Goal: Submit feedback/report problem: Submit feedback/report problem

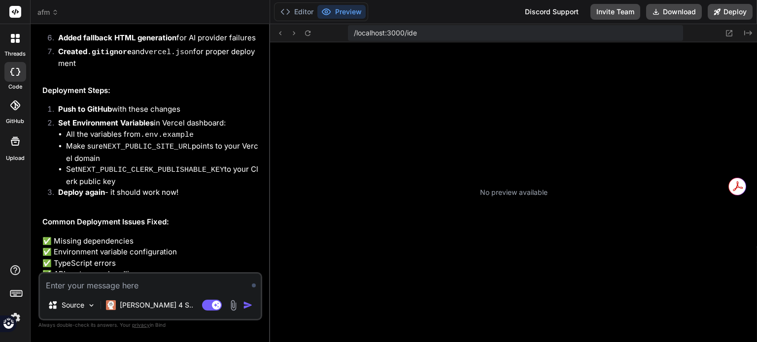
scroll to position [312, 0]
type textarea "x"
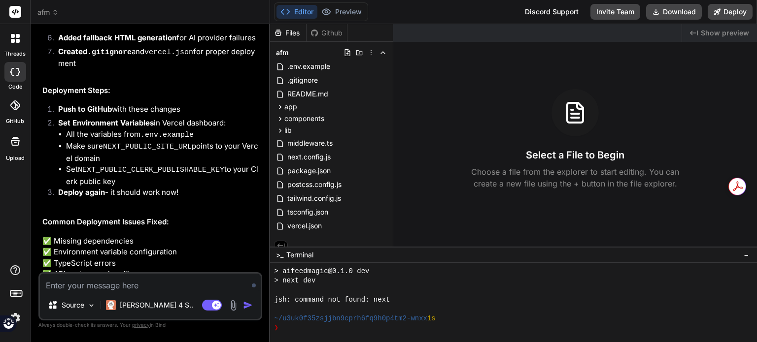
click at [123, 283] on textarea at bounding box center [150, 283] width 221 height 18
type textarea "I"
type textarea "x"
type textarea "I"
type textarea "x"
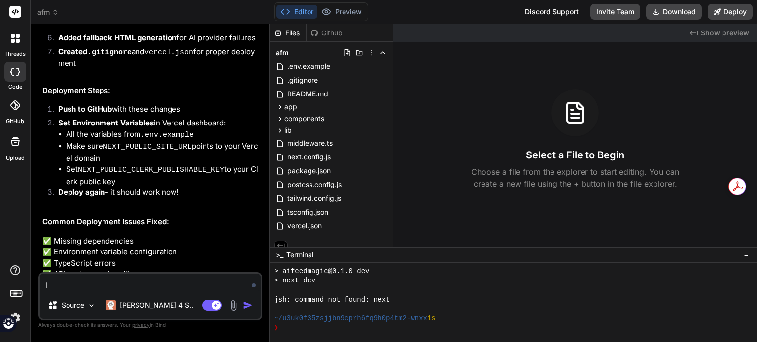
type textarea "I c"
type textarea "x"
type textarea "I ca"
type textarea "x"
type textarea "I can"
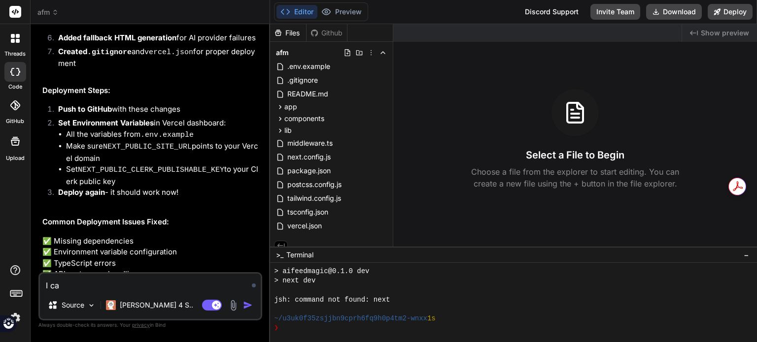
type textarea "x"
type textarea "I can'"
type textarea "x"
type textarea "I can't"
type textarea "x"
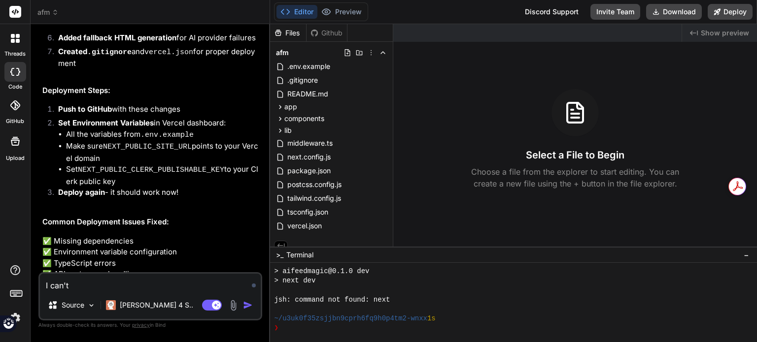
type textarea "I can't"
type textarea "x"
type textarea "I can't p"
type textarea "x"
type textarea "I can't pr"
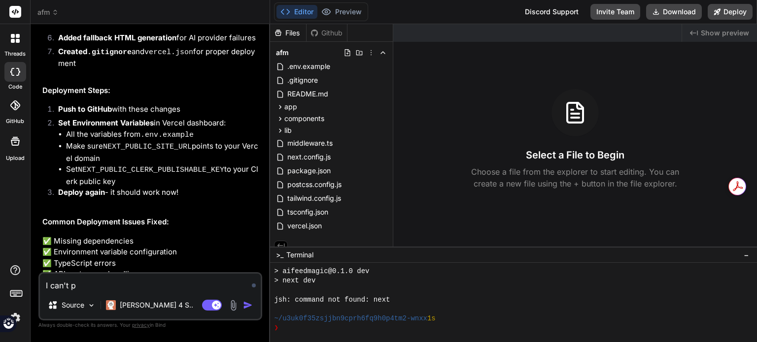
type textarea "x"
type textarea "I can't pre"
type textarea "x"
type textarea "I can't prev"
type textarea "x"
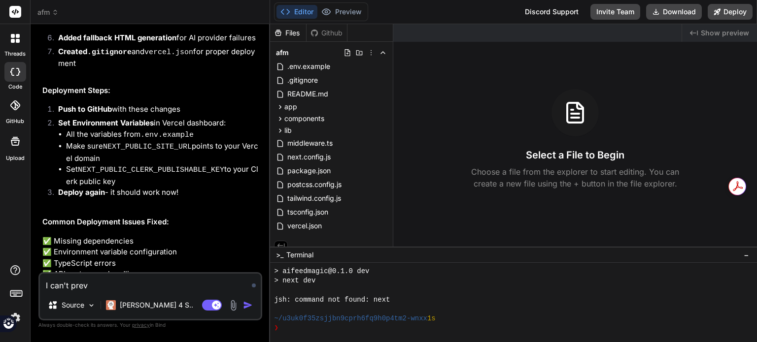
type textarea "I can't previ"
type textarea "x"
type textarea "I can't previe"
type textarea "x"
type textarea "I can't preview"
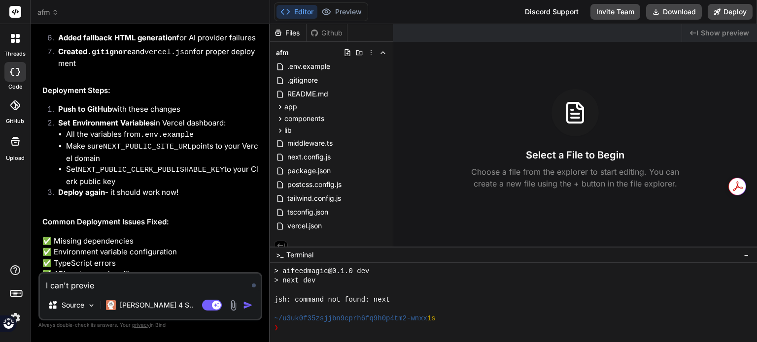
type textarea "x"
type textarea "I can't preview"
type textarea "x"
type textarea "I can't preview t"
type textarea "x"
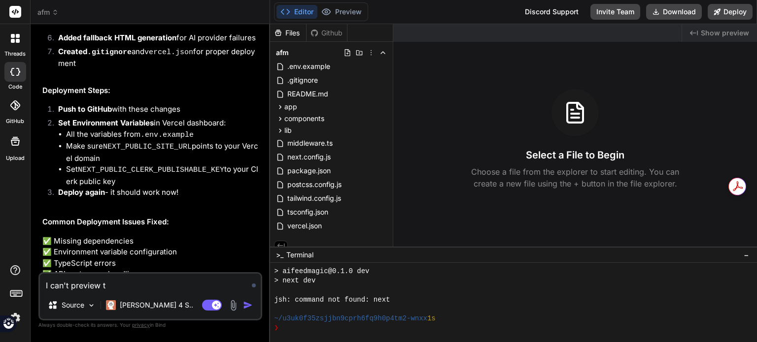
type textarea "I can't preview th"
type textarea "x"
type textarea "I can't preview the"
type textarea "x"
type textarea "I can't preview the"
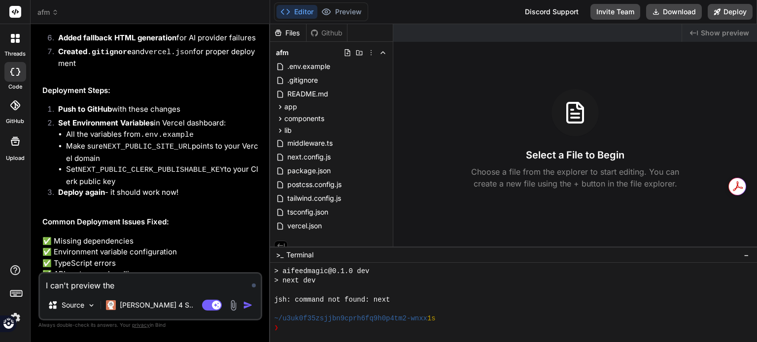
type textarea "x"
type textarea "I can't preview the a"
type textarea "x"
type textarea "I can't preview the ap"
type textarea "x"
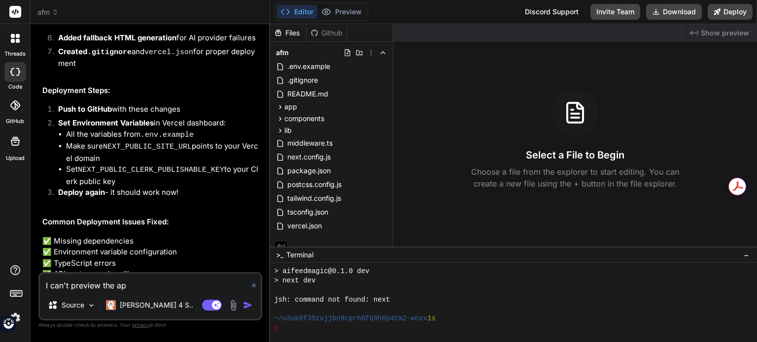
type textarea "I can't preview the app"
type textarea "x"
type textarea "I can't preview the app"
type textarea "x"
type textarea "I can't preview the app y"
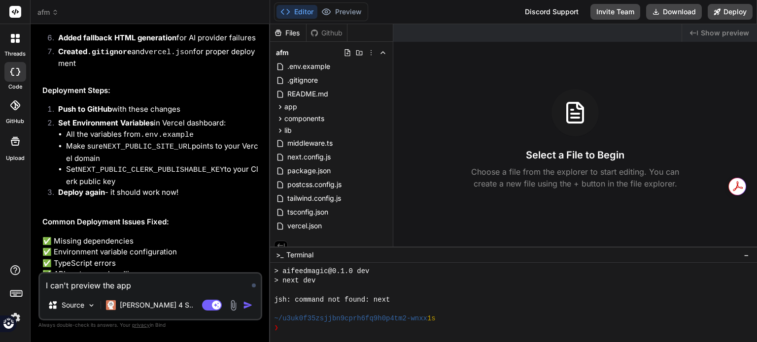
type textarea "x"
type textarea "I can't preview the app ye"
type textarea "x"
type textarea "I can't preview the app yet"
type textarea "x"
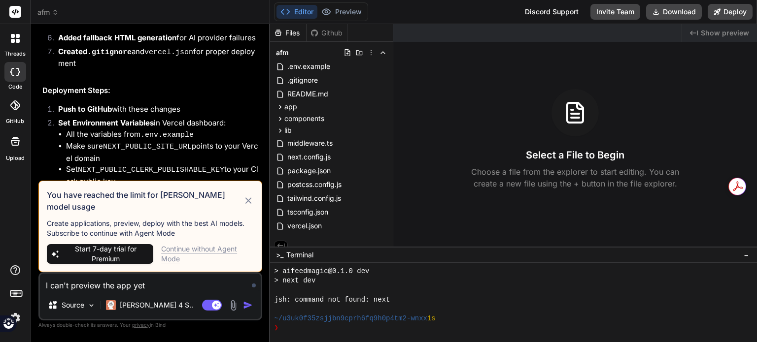
type textarea "I can't preview the app yet"
click at [167, 248] on div "Continue without Agent Mode" at bounding box center [207, 254] width 93 height 20
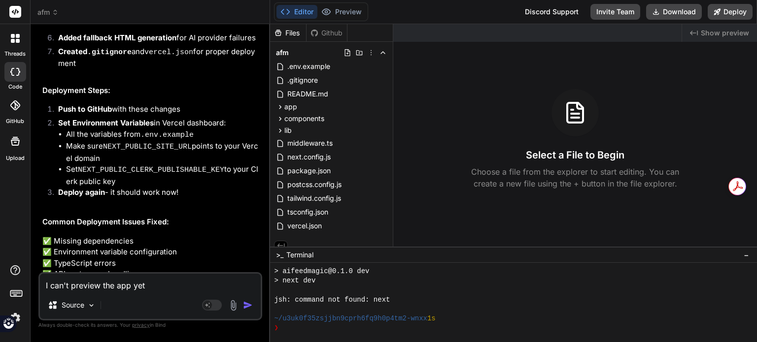
click at [151, 283] on textarea "I can't preview the app yet" at bounding box center [150, 283] width 221 height 18
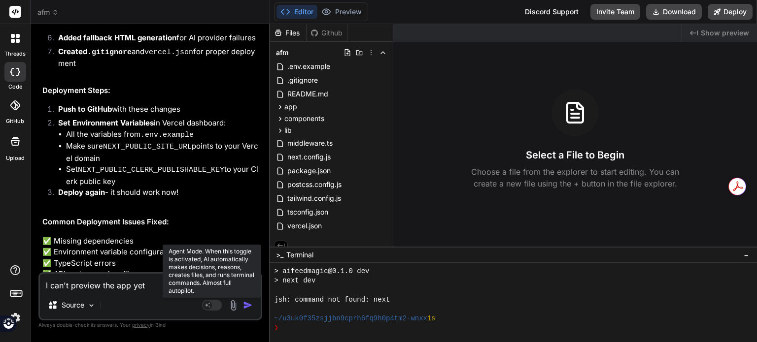
click at [213, 304] on rect at bounding box center [212, 305] width 20 height 11
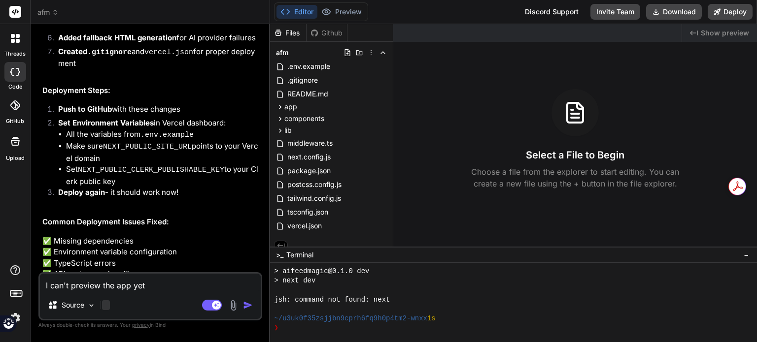
click at [103, 306] on div at bounding box center [106, 306] width 8 height 10
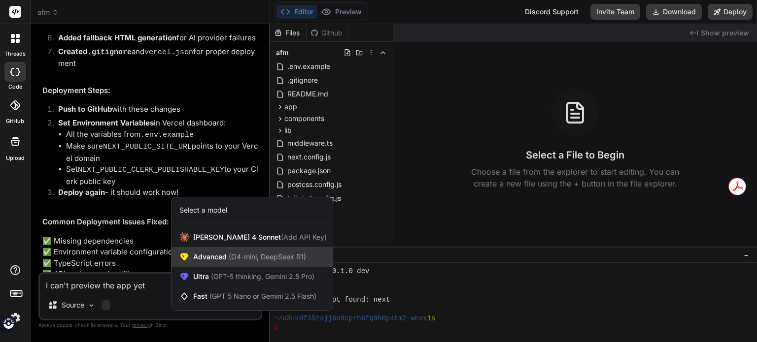
click at [215, 262] on span "Advanced (O4-mini, DeepSeek R1)" at bounding box center [249, 257] width 113 height 10
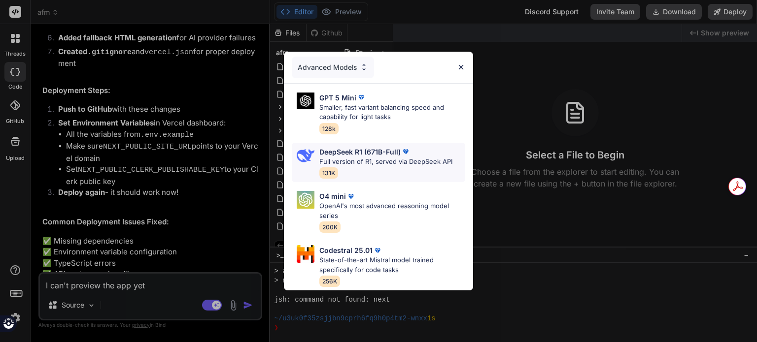
click at [331, 148] on p "DeepSeek R1 (671B-Full)" at bounding box center [359, 152] width 81 height 10
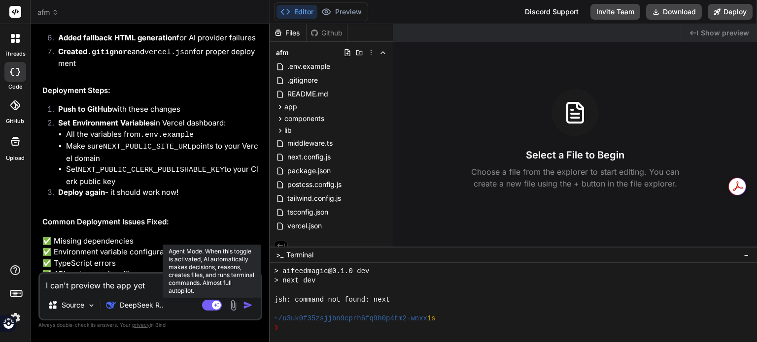
click at [208, 306] on rect at bounding box center [212, 305] width 20 height 11
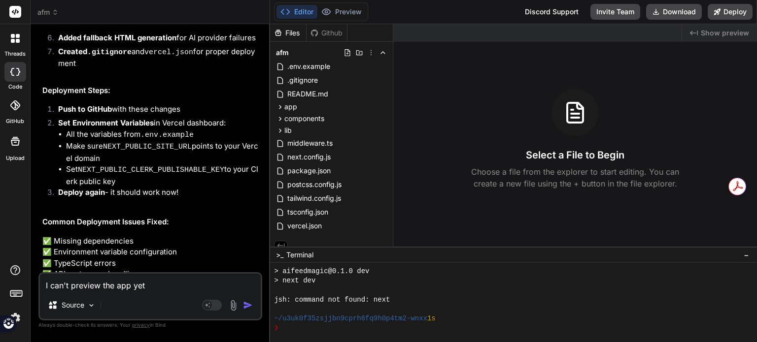
click at [111, 308] on div "Source" at bounding box center [150, 308] width 221 height 24
click at [104, 305] on div "Source" at bounding box center [150, 308] width 221 height 24
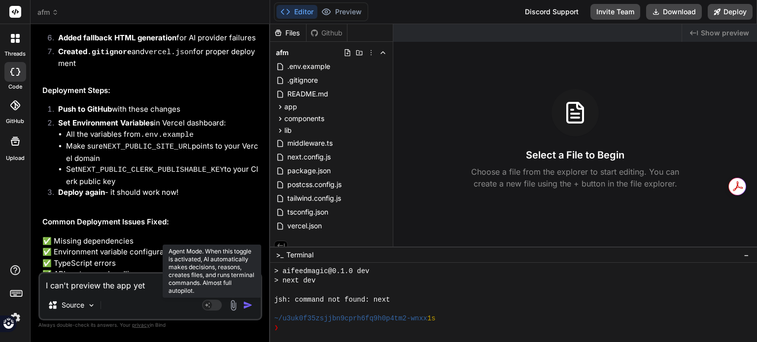
click at [211, 304] on rect at bounding box center [207, 305] width 9 height 9
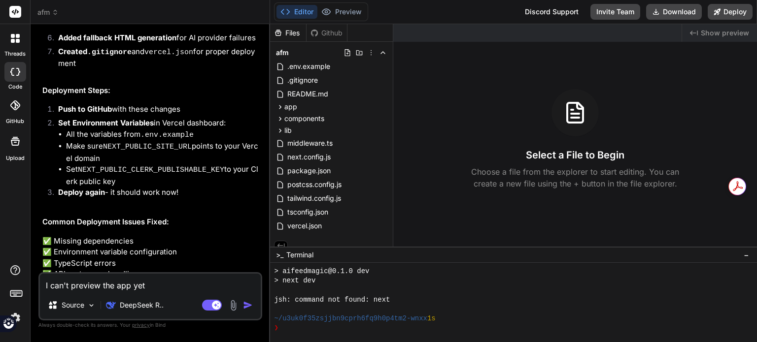
drag, startPoint x: 147, startPoint y: 287, endPoint x: 206, endPoint y: 285, distance: 59.1
click at [147, 287] on textarea "I can't preview the app yet" at bounding box center [150, 283] width 221 height 18
click at [254, 305] on button "button" at bounding box center [250, 306] width 14 height 10
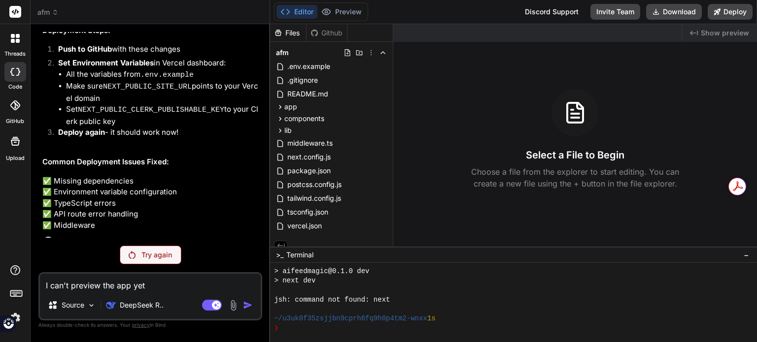
scroll to position [3113, 0]
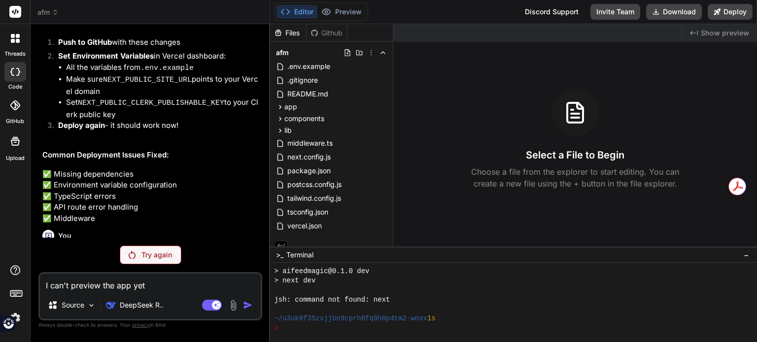
click at [148, 260] on p "Try again" at bounding box center [156, 255] width 31 height 10
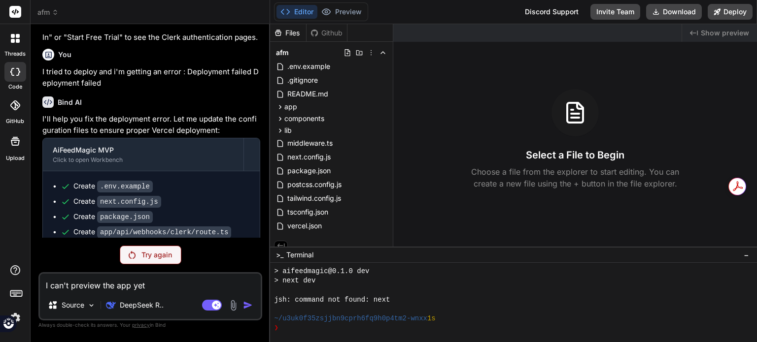
scroll to position [2628, 0]
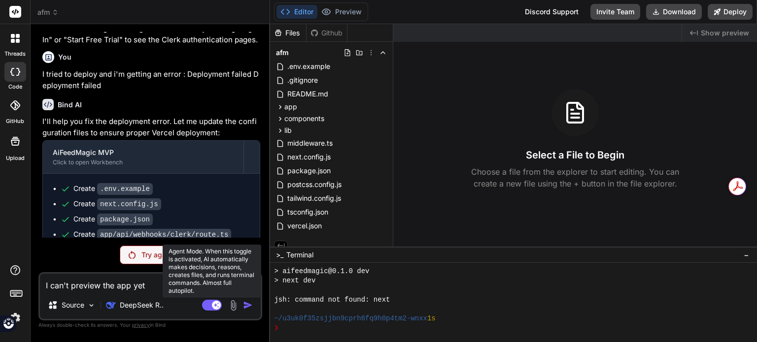
click at [211, 309] on rect at bounding box center [212, 305] width 20 height 11
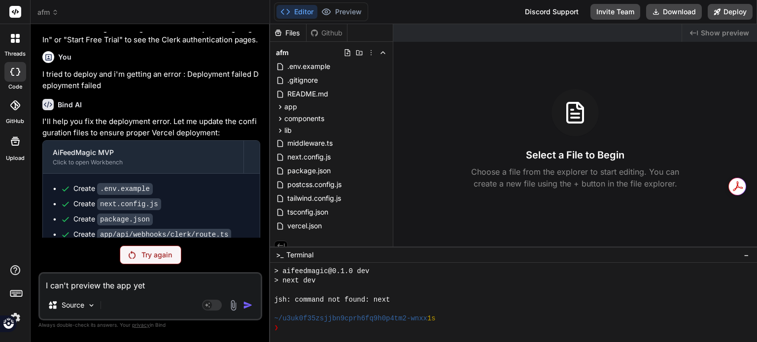
click at [245, 300] on div "Agent Mode. When this toggle is activated, AI automatically makes decisions, re…" at bounding box center [228, 306] width 57 height 12
click at [121, 289] on textarea "I can't preview the app yet" at bounding box center [150, 283] width 221 height 18
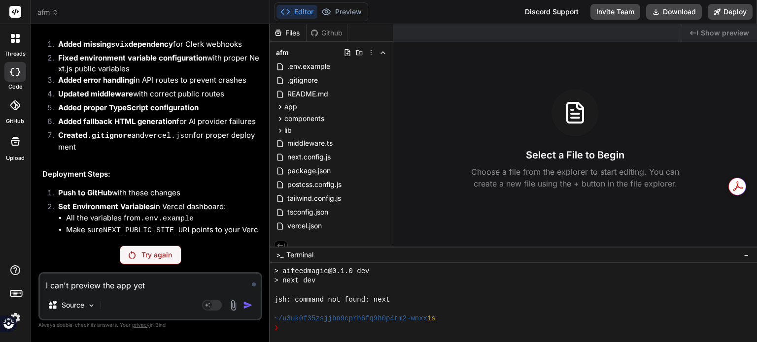
scroll to position [2973, 0]
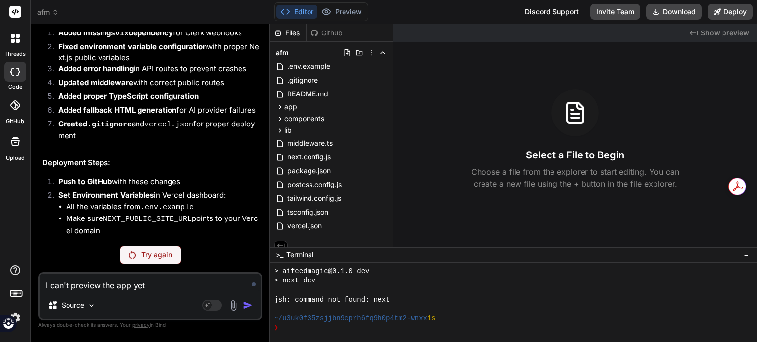
click at [142, 256] on p "Try again" at bounding box center [156, 255] width 31 height 10
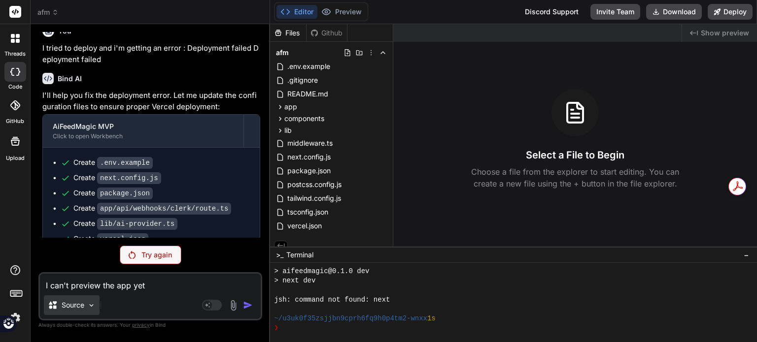
scroll to position [2628, 0]
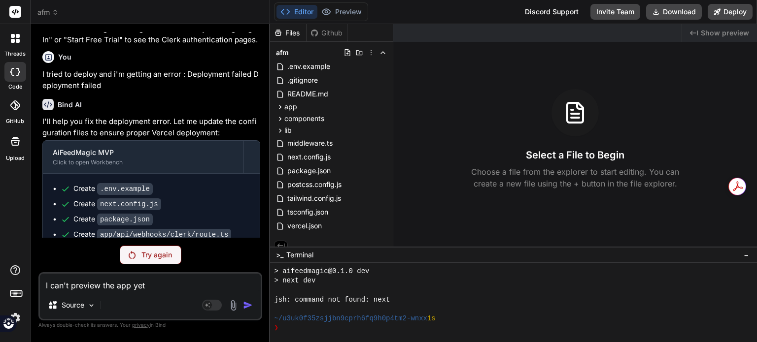
click at [133, 284] on textarea "I can't preview the app yet" at bounding box center [150, 283] width 221 height 18
click at [126, 289] on textarea "I can't preview the app yet" at bounding box center [150, 283] width 221 height 18
click at [88, 289] on textarea "I can't preview the app yet" at bounding box center [150, 283] width 221 height 18
click at [730, 12] on button "Deploy" at bounding box center [729, 12] width 45 height 16
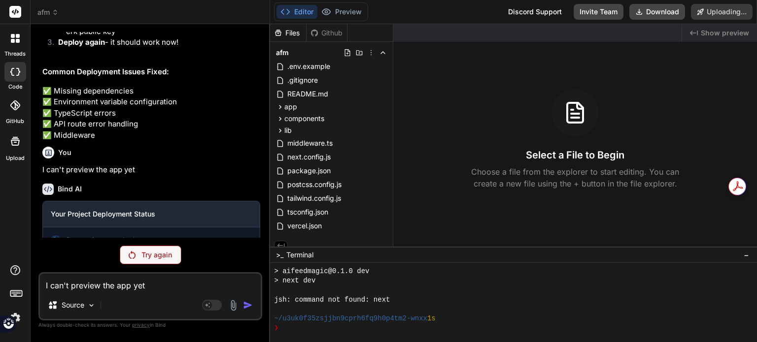
scroll to position [3198, 0]
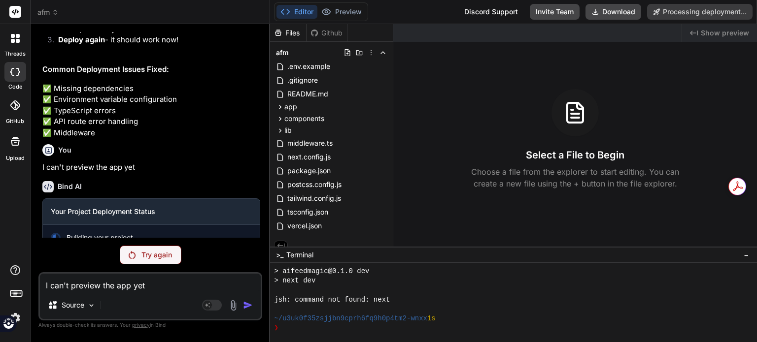
type textarea "x"
click at [132, 288] on textarea "I can't preview the app yet" at bounding box center [150, 283] width 221 height 18
type textarea "I"
type textarea "x"
type textarea "I"
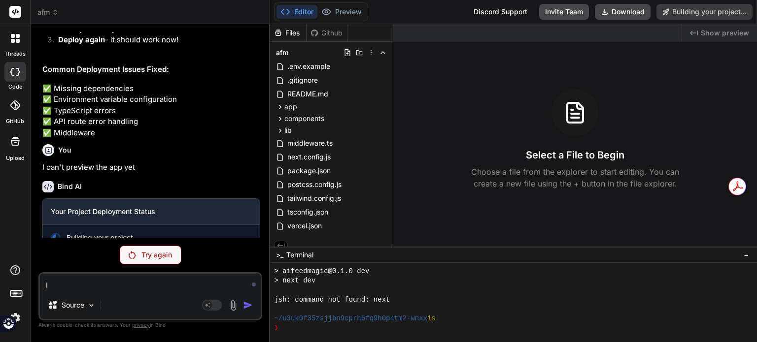
type textarea "x"
type textarea "I c"
type textarea "x"
type textarea "I ca"
type textarea "x"
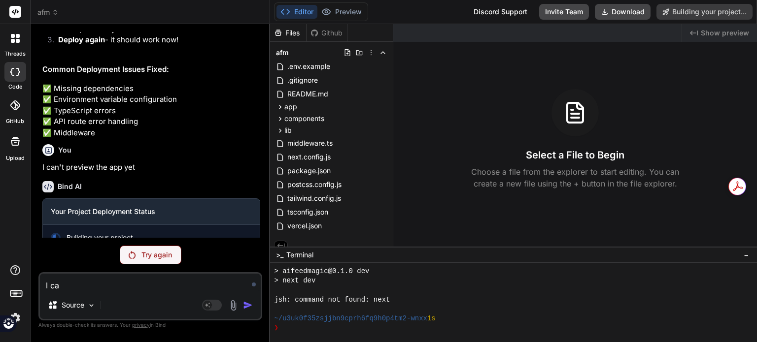
type textarea "I can"
type textarea "x"
type textarea "I can'"
type textarea "x"
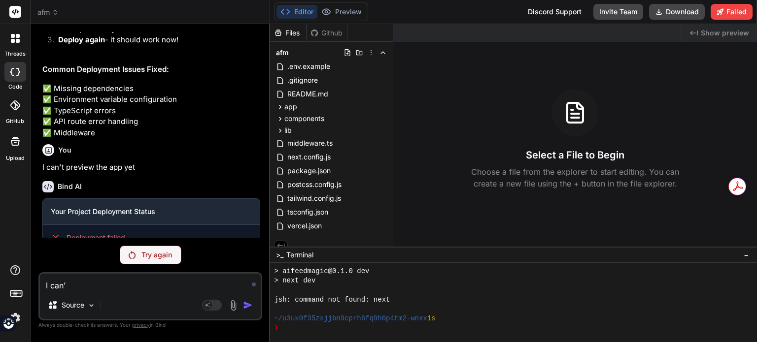
type textarea "I can't"
type textarea "x"
type textarea "I can't"
type textarea "x"
type textarea "I can't p"
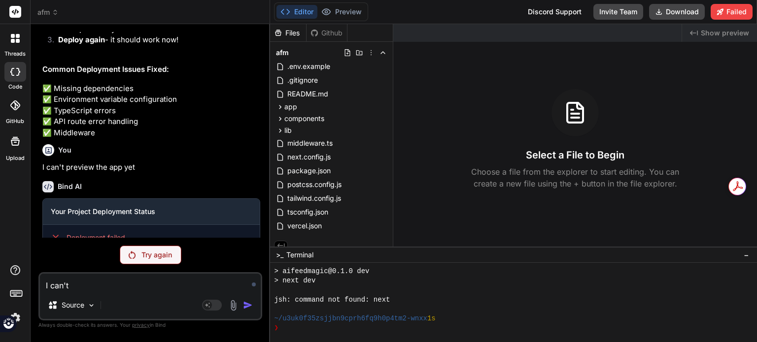
type textarea "x"
type textarea "I can't pr"
type textarea "x"
type textarea "I can't pre"
type textarea "x"
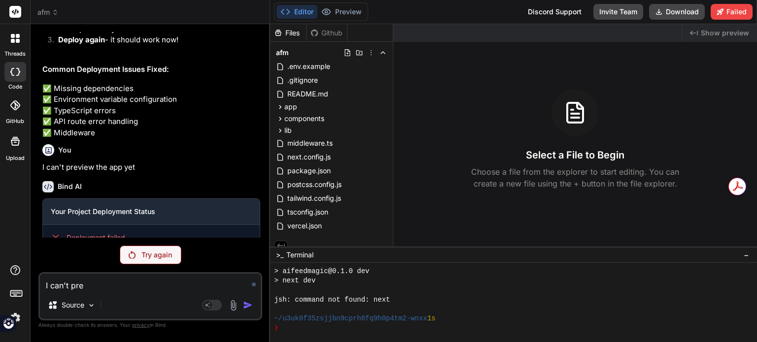
type textarea "I can't prev"
type textarea "x"
type textarea "I can't previ"
type textarea "x"
type textarea "I can't previe"
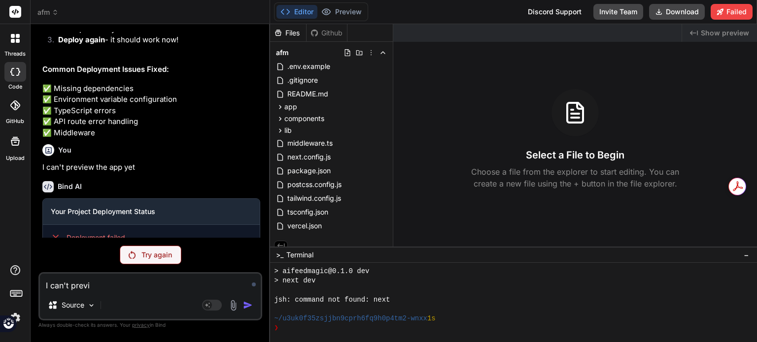
type textarea "x"
type textarea "I can't preview"
type textarea "x"
type textarea "I can't preview"
type textarea "x"
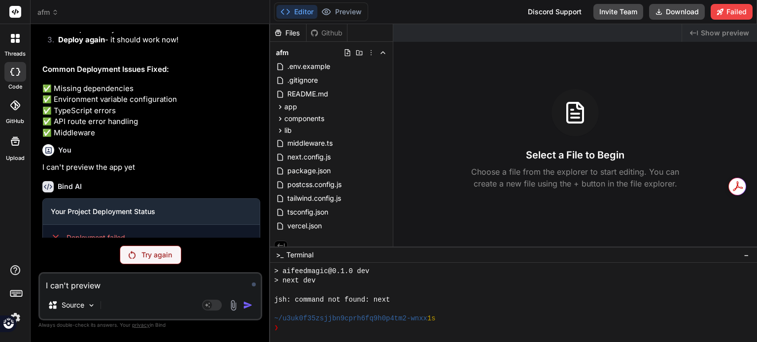
type textarea "I can't preview t"
type textarea "x"
type textarea "I can't preview th"
type textarea "x"
type textarea "I can't preview the"
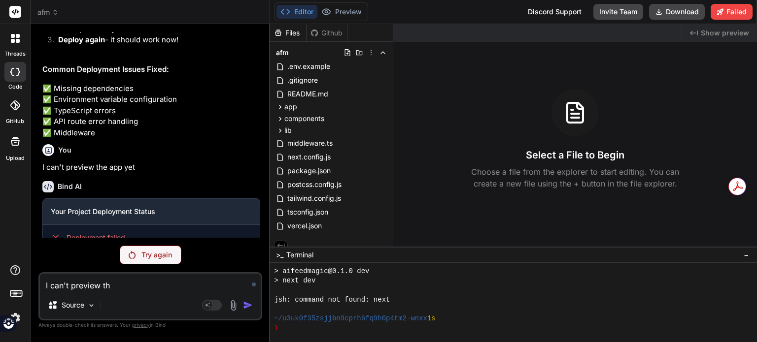
type textarea "x"
type textarea "I can't preview the"
type textarea "x"
type textarea "I can't preview the a"
type textarea "x"
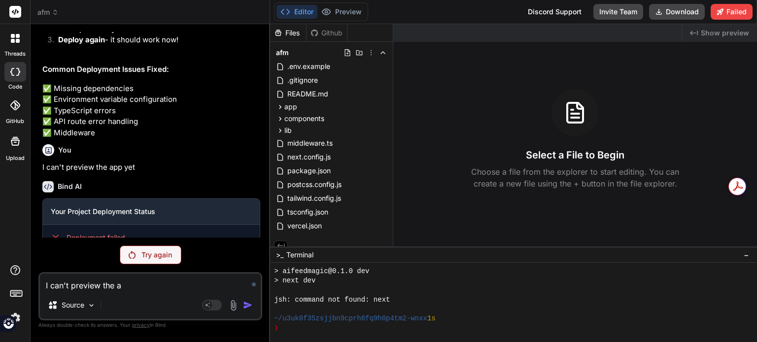
type textarea "I can't preview the ap"
type textarea "x"
type textarea "I can't preview the app"
type textarea "x"
type textarea "I can't preview the app"
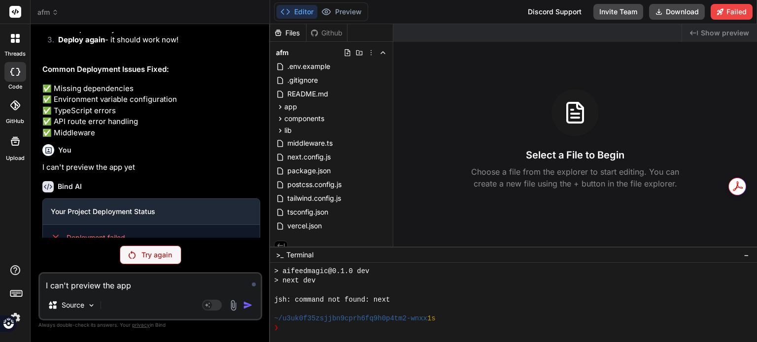
type textarea "x"
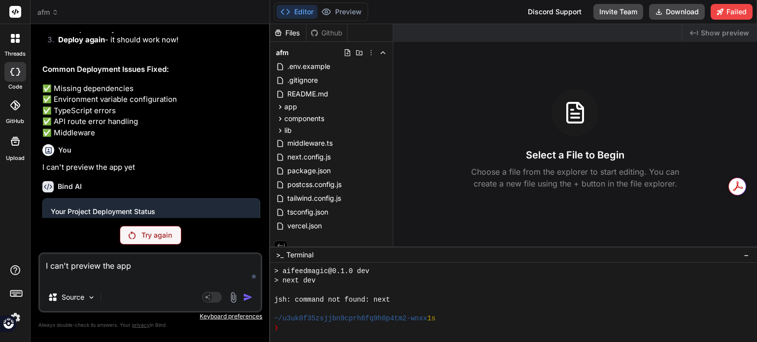
type textarea "I can't preview the app"
click at [91, 303] on div "Source" at bounding box center [72, 298] width 56 height 20
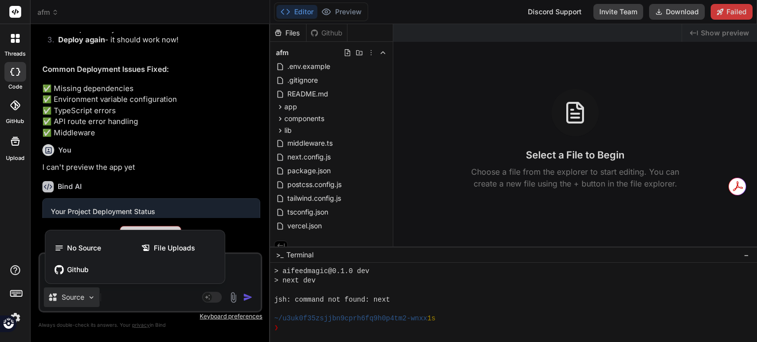
click at [120, 303] on div at bounding box center [378, 171] width 757 height 342
type textarea "x"
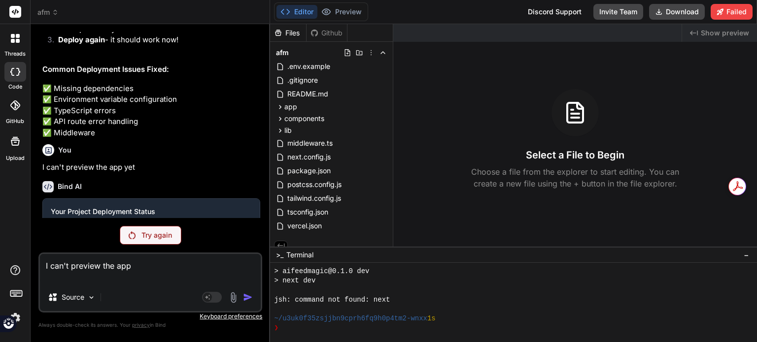
click at [131, 270] on textarea "I can't preview the app" at bounding box center [150, 269] width 221 height 30
click at [230, 276] on textarea "I can't preview the app" at bounding box center [150, 269] width 221 height 30
type textarea "I can't preview the app"
type textarea "x"
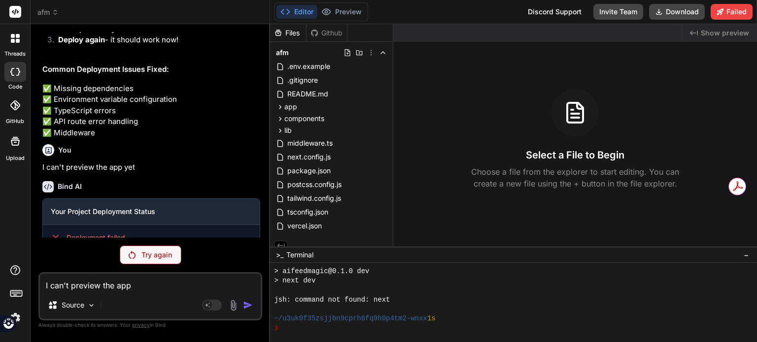
type textarea "I can't preview the app"
click at [193, 289] on textarea "I can't preview the app" at bounding box center [150, 283] width 221 height 18
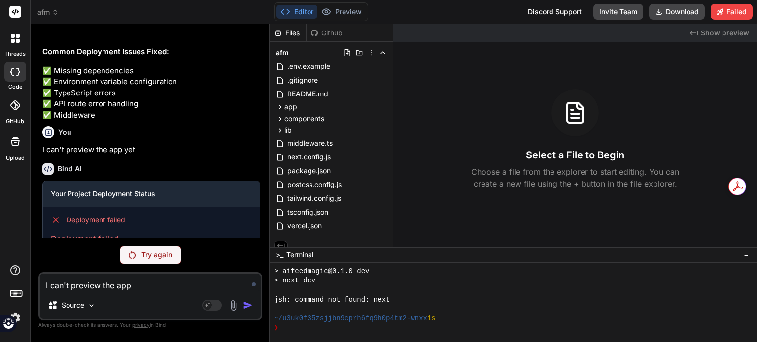
scroll to position [3226, 0]
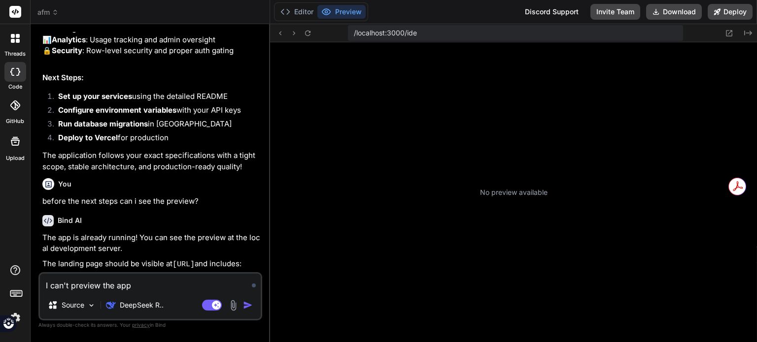
scroll to position [312, 0]
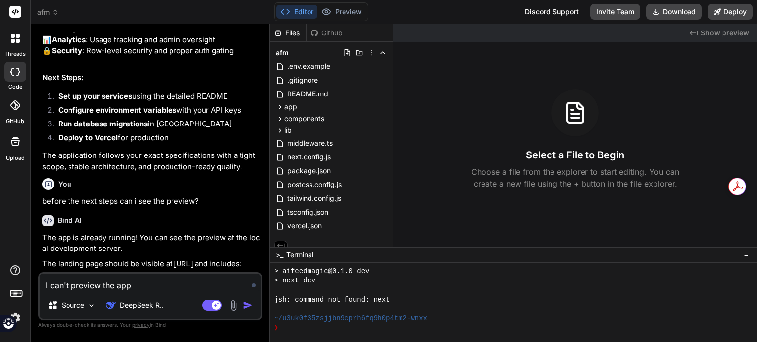
click at [248, 311] on div "Agent Mode. When this toggle is activated, AI automatically makes decisions, re…" at bounding box center [228, 306] width 57 height 12
drag, startPoint x: 242, startPoint y: 309, endPoint x: 246, endPoint y: 305, distance: 5.6
click at [245, 305] on div "Agent Mode. When this toggle is activated, AI automatically makes decisions, re…" at bounding box center [228, 306] width 57 height 12
click at [247, 305] on img "button" at bounding box center [248, 306] width 10 height 10
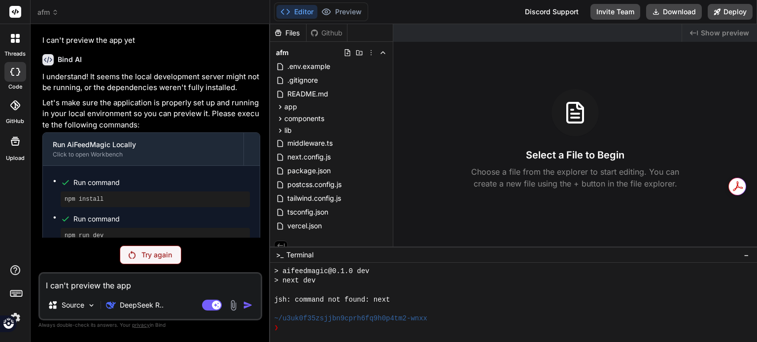
scroll to position [3319, 0]
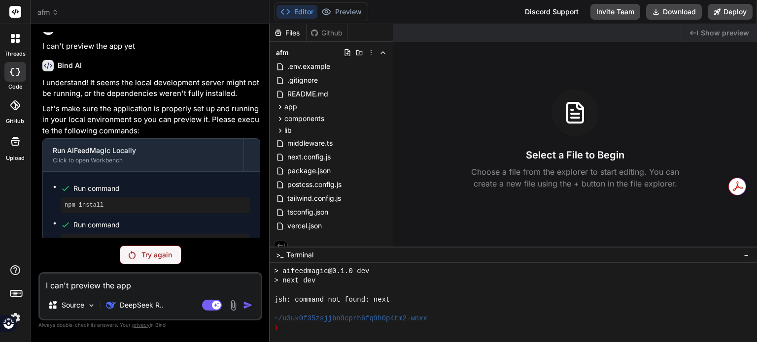
click at [44, 17] on header "afm Created with Pixso." at bounding box center [150, 12] width 239 height 24
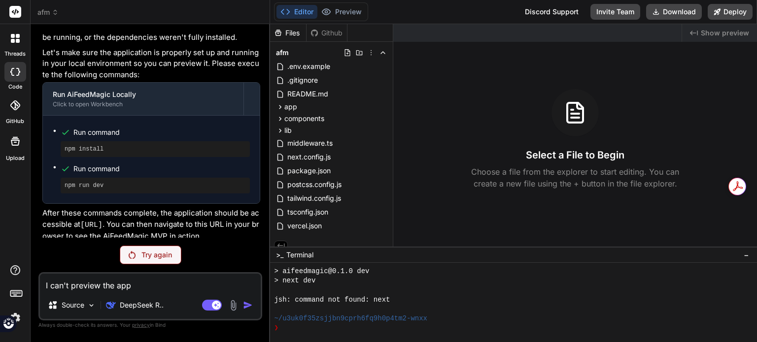
scroll to position [3430, 0]
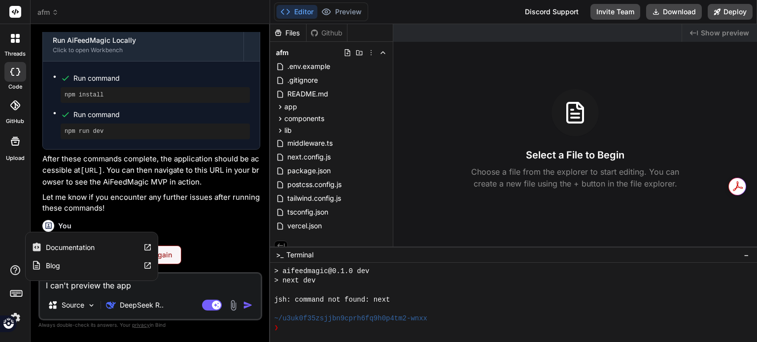
click at [15, 273] on icon at bounding box center [15, 271] width 10 height 10
click at [67, 245] on label "Documentation" at bounding box center [70, 248] width 49 height 10
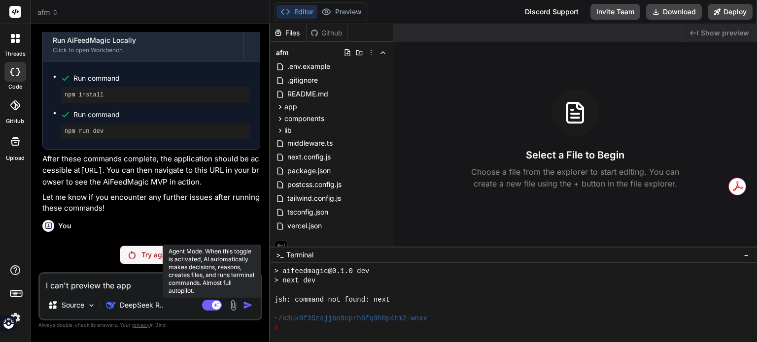
click at [208, 305] on rect at bounding box center [212, 305] width 20 height 11
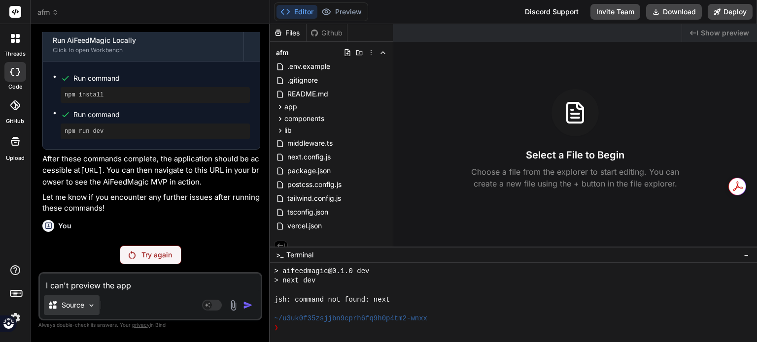
click at [88, 306] on img at bounding box center [91, 305] width 8 height 8
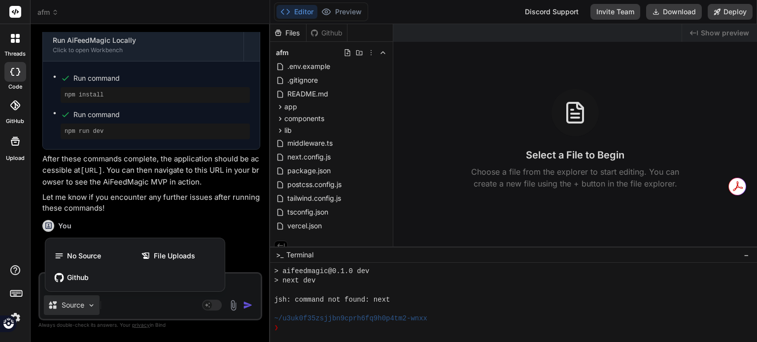
click at [242, 289] on div at bounding box center [378, 171] width 757 height 342
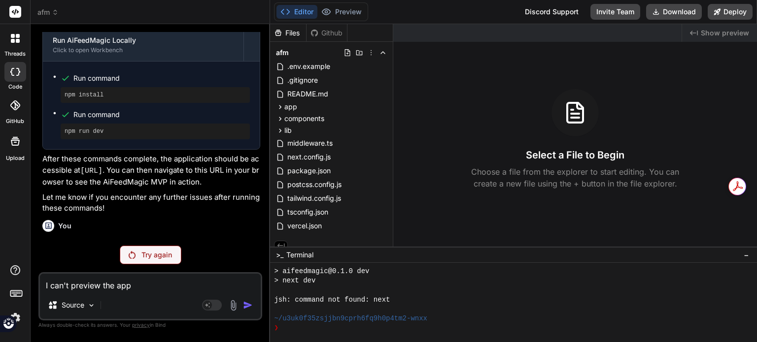
click at [168, 293] on div "I can't preview the app Source Agent Mode. When this toggle is activated, AI au…" at bounding box center [150, 296] width 224 height 48
click at [163, 283] on textarea "I can't preview the app" at bounding box center [150, 283] width 221 height 18
click at [166, 260] on p "Try again" at bounding box center [156, 255] width 31 height 10
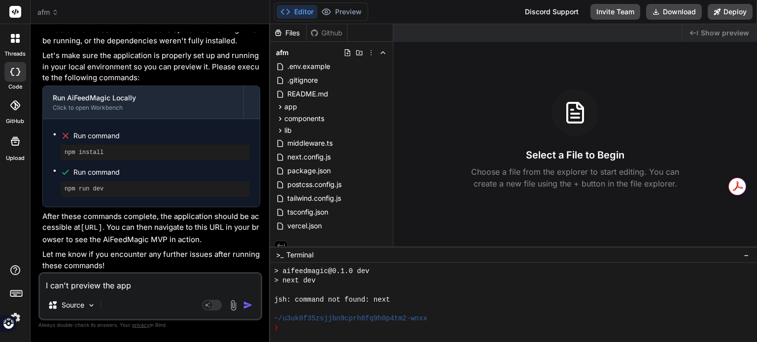
scroll to position [690, 0]
click at [232, 301] on img at bounding box center [233, 305] width 11 height 11
type textarea "x"
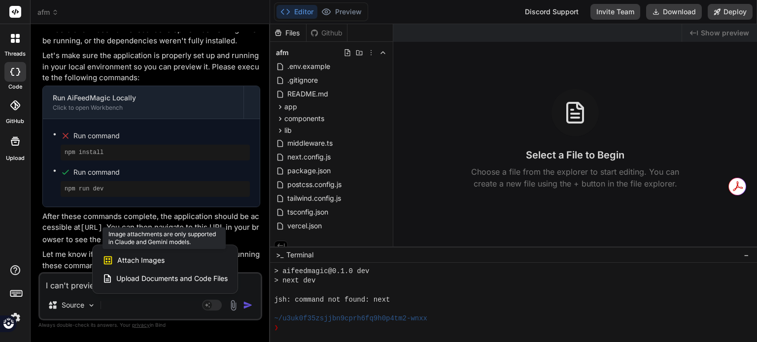
click at [195, 261] on div "Attach Images Image attachments are only supported in Claude and Gemini models." at bounding box center [164, 260] width 125 height 19
click at [134, 266] on div "Attach Images Image attachments are only supported in Claude and Gemini models." at bounding box center [164, 260] width 125 height 19
click at [169, 256] on div "Attach Images Image attachments are only supported in Claude and Gemini models." at bounding box center [164, 260] width 125 height 19
click at [142, 256] on span "Attach Images" at bounding box center [140, 261] width 47 height 10
click at [145, 266] on div "Attach Images Image attachments are only supported in Claude and Gemini models." at bounding box center [164, 260] width 125 height 19
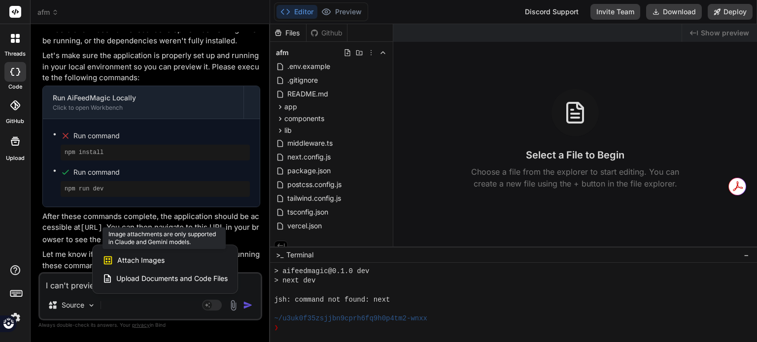
click at [146, 263] on span "Attach Images" at bounding box center [140, 261] width 47 height 10
click at [147, 263] on span "Attach Images" at bounding box center [140, 261] width 47 height 10
drag, startPoint x: 148, startPoint y: 263, endPoint x: 100, endPoint y: 74, distance: 194.3
click at [149, 263] on span "Attach Images" at bounding box center [140, 261] width 47 height 10
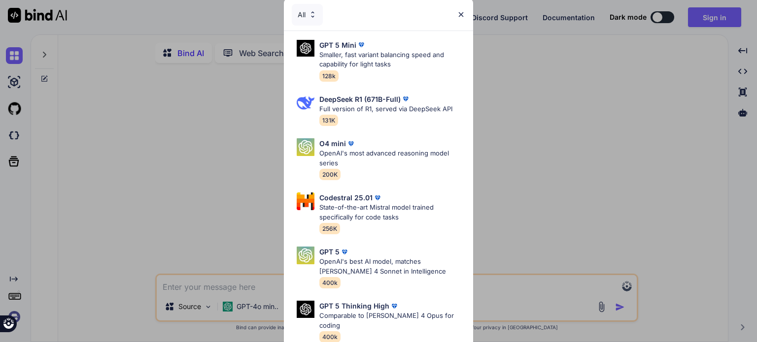
type textarea "x"
click at [461, 16] on img at bounding box center [461, 14] width 8 height 8
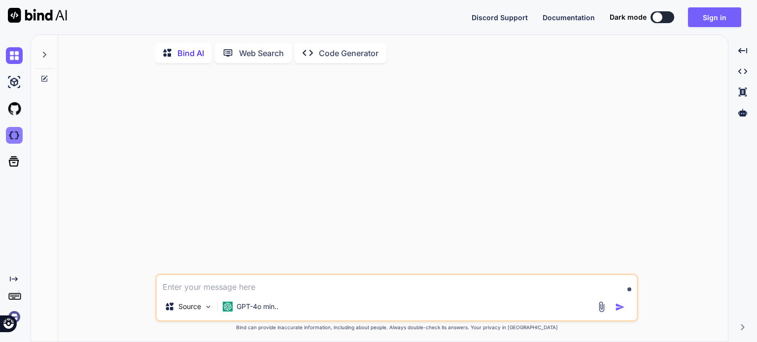
click at [18, 129] on img at bounding box center [14, 135] width 17 height 17
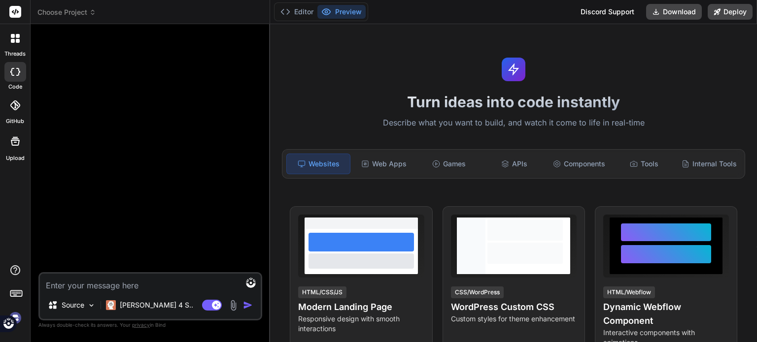
type textarea "x"
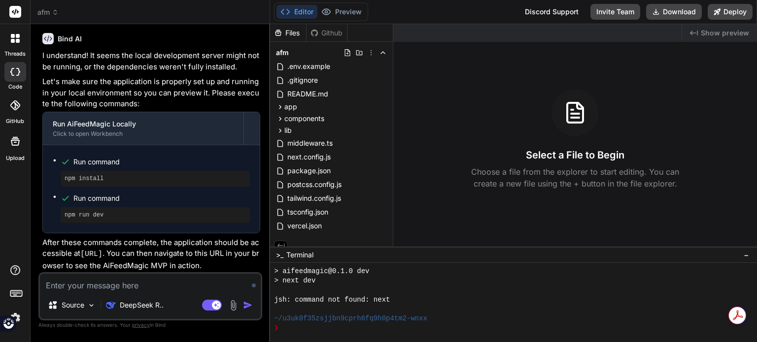
scroll to position [3680, 0]
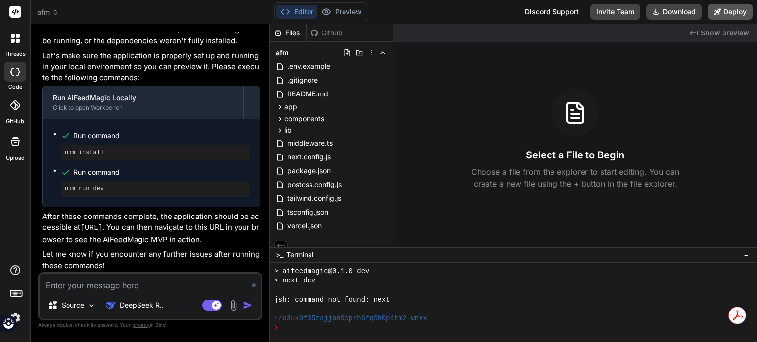
click at [724, 15] on button "Deploy" at bounding box center [729, 12] width 45 height 16
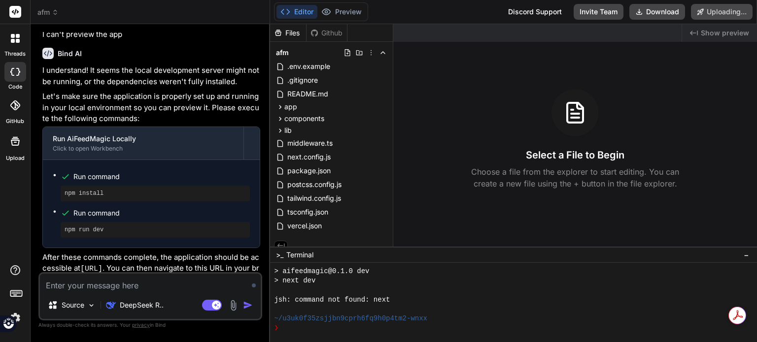
scroll to position [3637, 0]
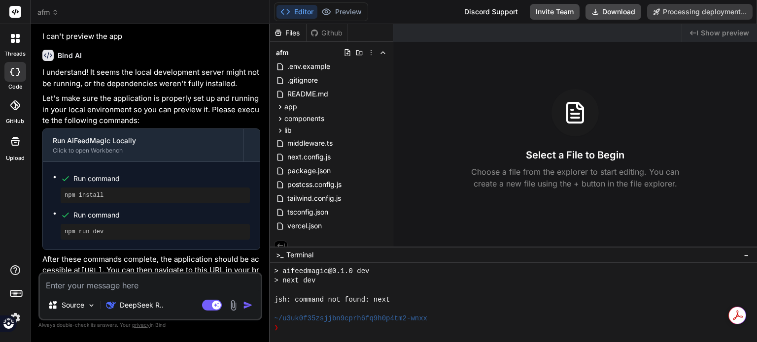
click at [706, 29] on span "Show preview" at bounding box center [725, 33] width 48 height 10
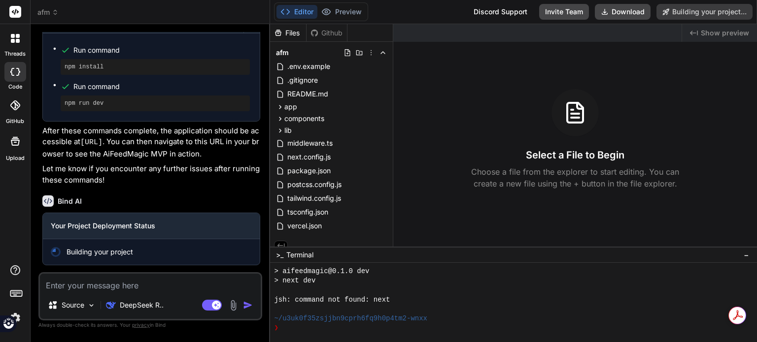
click at [107, 287] on textarea at bounding box center [150, 283] width 221 height 18
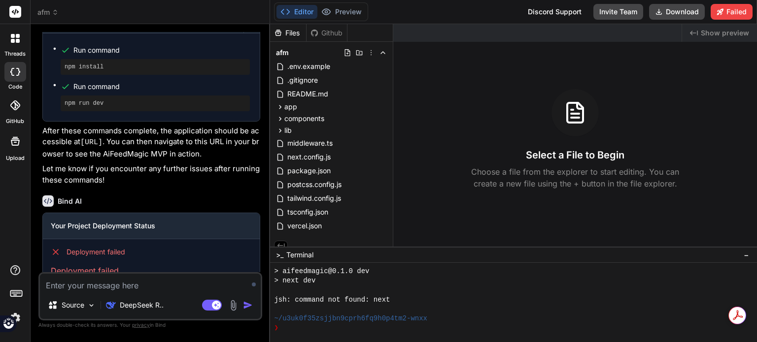
type textarea "x"
type textarea "d"
type textarea "x"
type textarea "de"
type textarea "x"
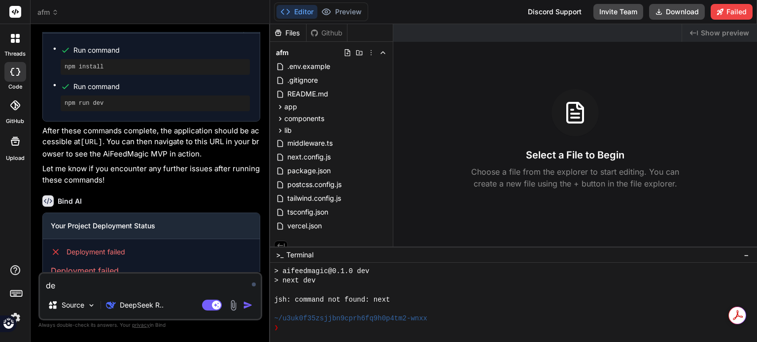
type textarea "dep"
type textarea "x"
type textarea "depl"
type textarea "x"
type textarea "deplo"
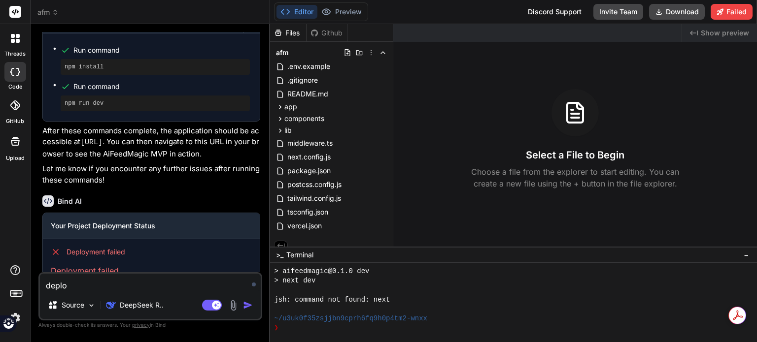
type textarea "x"
type textarea "deploy"
type textarea "x"
type textarea "deploym"
type textarea "x"
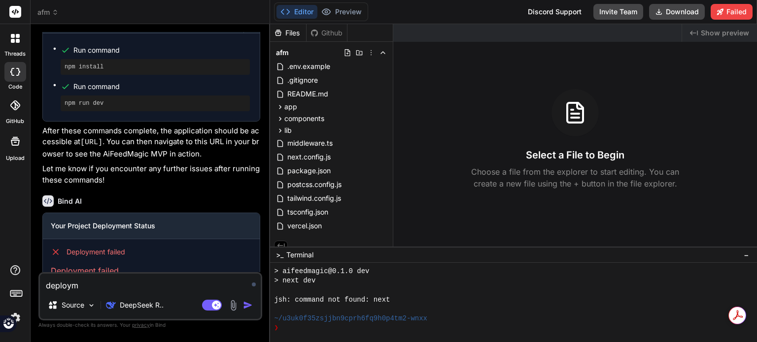
type textarea "deployme"
type textarea "x"
type textarea "deploymen"
type textarea "x"
type textarea "deployment"
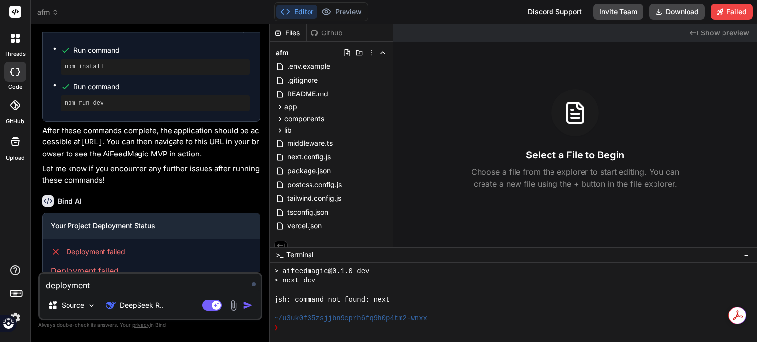
type textarea "x"
type textarea "deployment"
type textarea "x"
type textarea "deployment f"
type textarea "x"
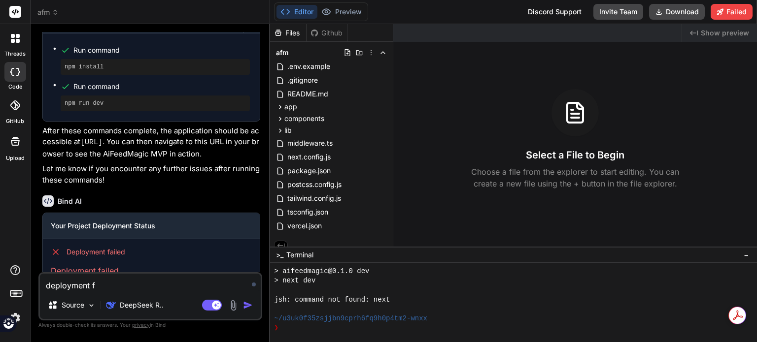
type textarea "deployment fa"
type textarea "x"
type textarea "deployment fai"
type textarea "x"
type textarea "deployment fail"
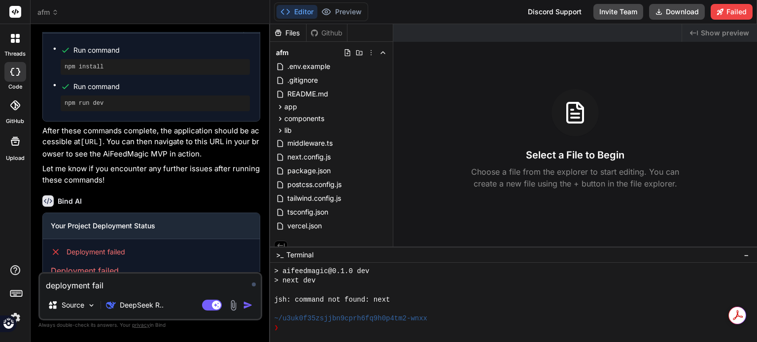
type textarea "x"
type textarea "deployment faile"
type textarea "x"
type textarea "deployment failed"
type textarea "x"
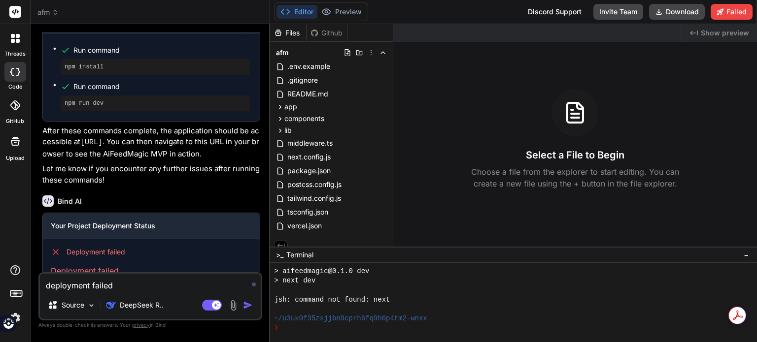
type textarea "deployment failed"
type textarea "x"
type textarea "deployment failed p"
type textarea "x"
type textarea "deployment failed ple"
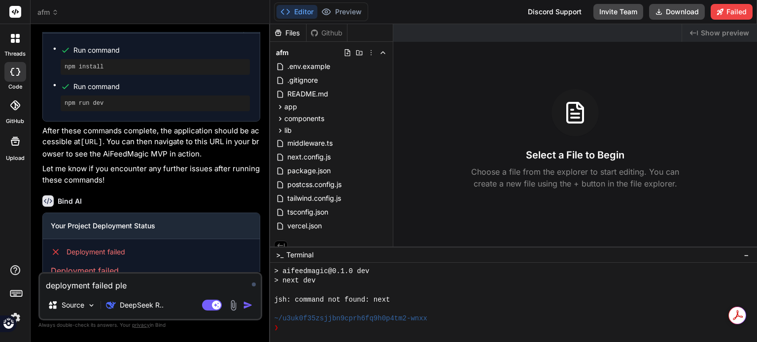
type textarea "x"
type textarea "deployment failed plea"
type textarea "x"
type textarea "deployment failed pleas"
type textarea "x"
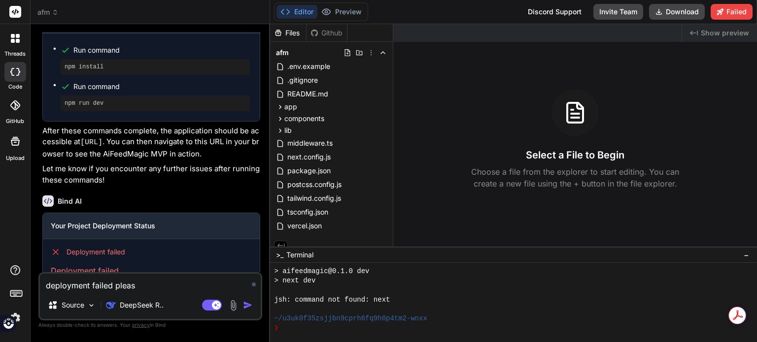
type textarea "deployment failed please"
type textarea "x"
type textarea "deployment failed please"
type textarea "x"
type textarea "deployment failed please h"
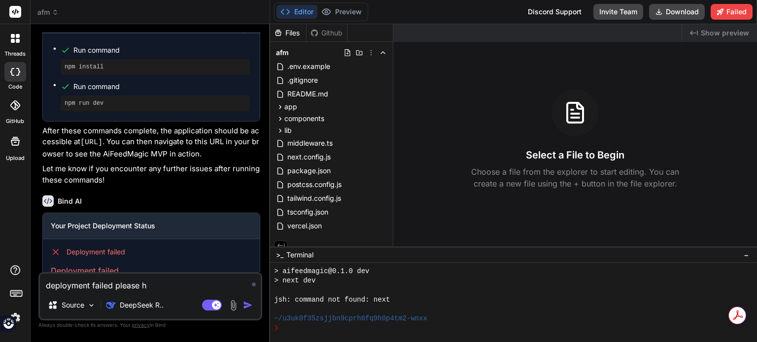
type textarea "x"
type textarea "deployment failed please he"
type textarea "x"
type textarea "deployment failed please hel"
type textarea "x"
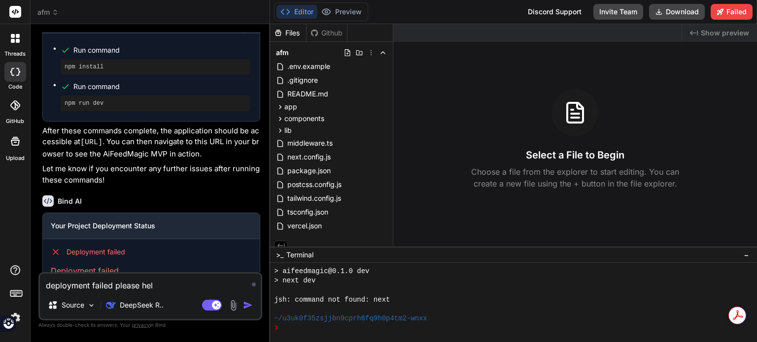
type textarea "deployment failed please help"
type textarea "x"
type textarea "deployment failed please help"
type textarea "x"
type textarea "deployment failed please help f"
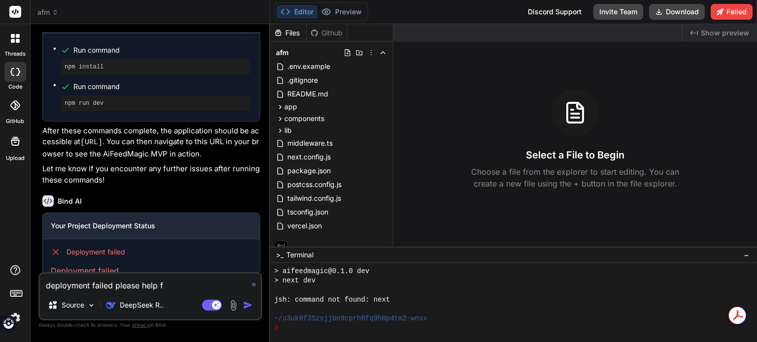
type textarea "x"
type textarea "deployment failed please help fi"
type textarea "x"
type textarea "deployment failed please help fix"
type textarea "x"
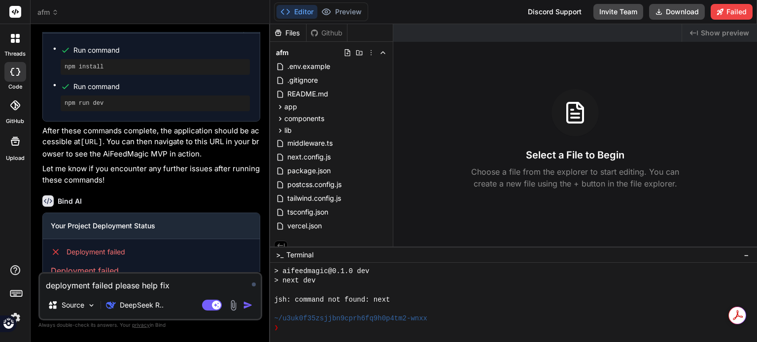
type textarea "deployment failed please help fix"
type textarea "x"
type textarea "deployment failed please help fix i"
type textarea "x"
type textarea "deployment failed please help fix it"
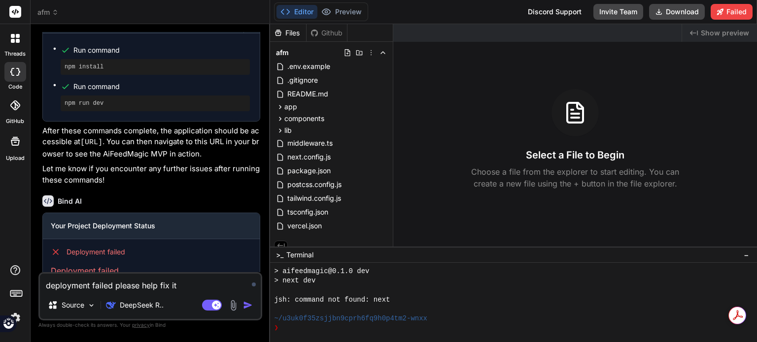
click at [246, 303] on img "button" at bounding box center [248, 306] width 10 height 10
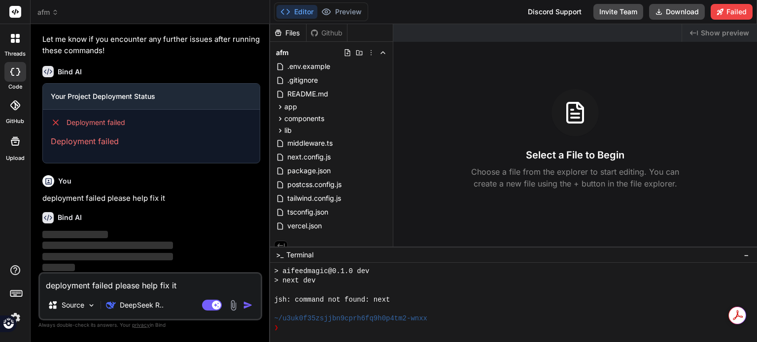
scroll to position [3860, 0]
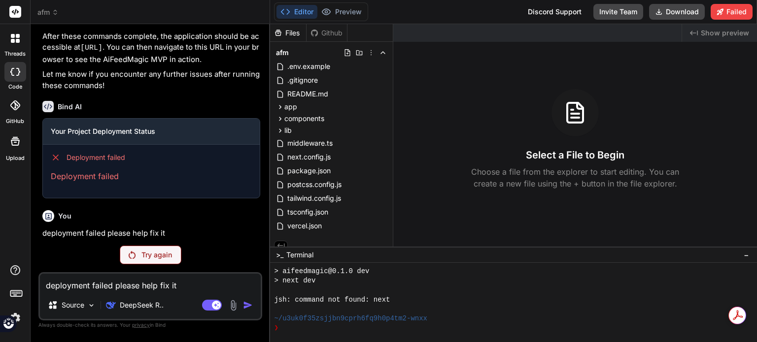
click at [147, 266] on div "You Bind AI AiFeedMagic MVP Click to open Workbench Create package.json Create …" at bounding box center [150, 187] width 224 height 310
click at [151, 257] on p "Try again" at bounding box center [156, 255] width 31 height 10
click at [199, 311] on div "Source DeepSeek R.." at bounding box center [150, 308] width 221 height 24
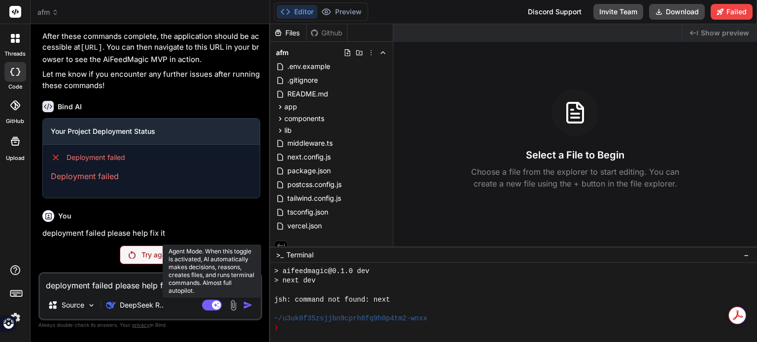
click at [207, 307] on rect at bounding box center [212, 305] width 20 height 11
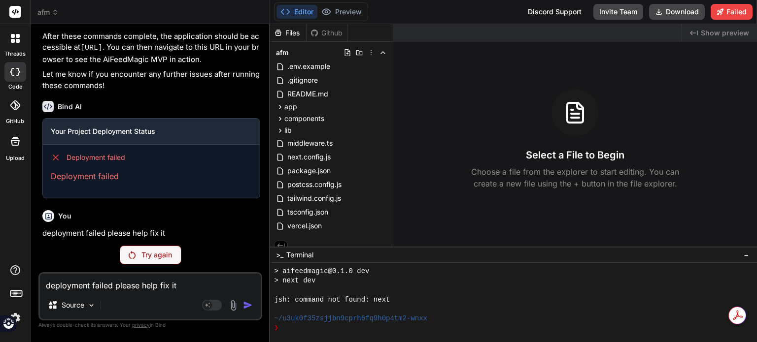
click at [155, 259] on p "Try again" at bounding box center [156, 255] width 31 height 10
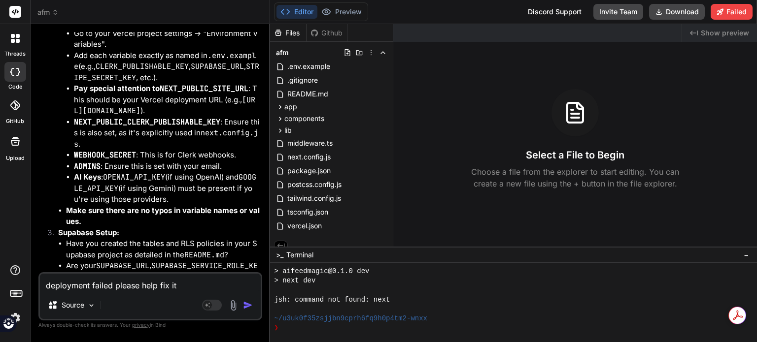
scroll to position [4193, 0]
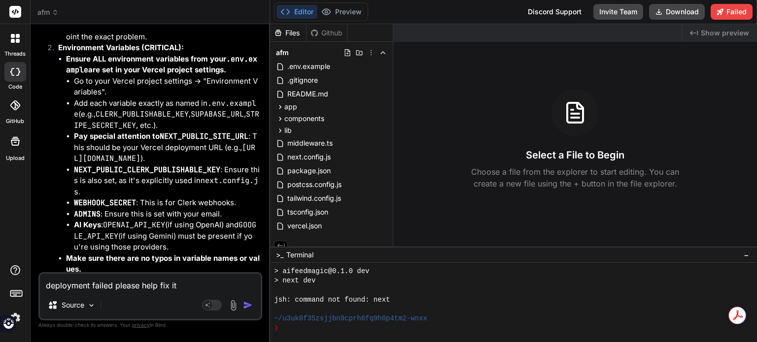
drag, startPoint x: 193, startPoint y: 71, endPoint x: 105, endPoint y: 72, distance: 88.2
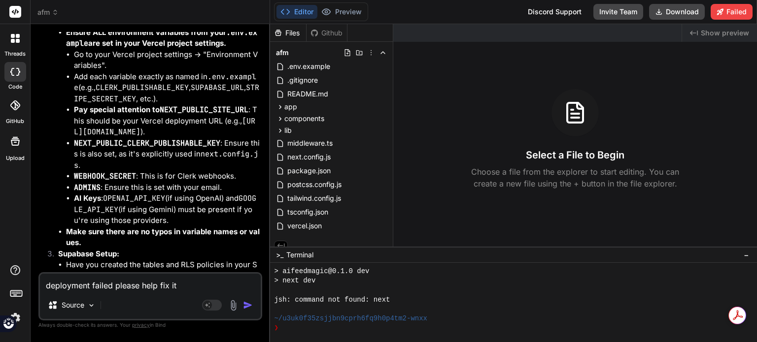
scroll to position [4242, 0]
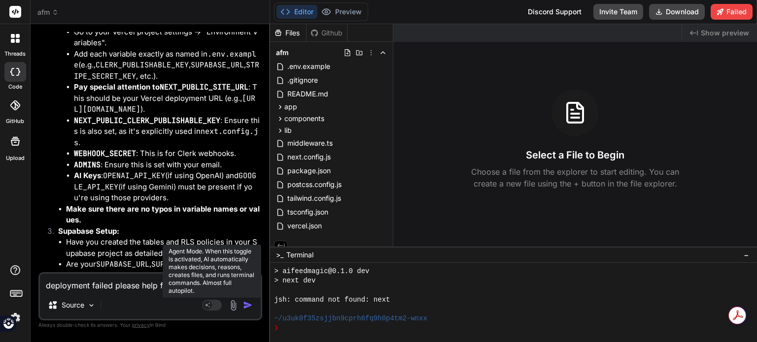
click at [215, 307] on rect at bounding box center [212, 305] width 20 height 11
type textarea "x"
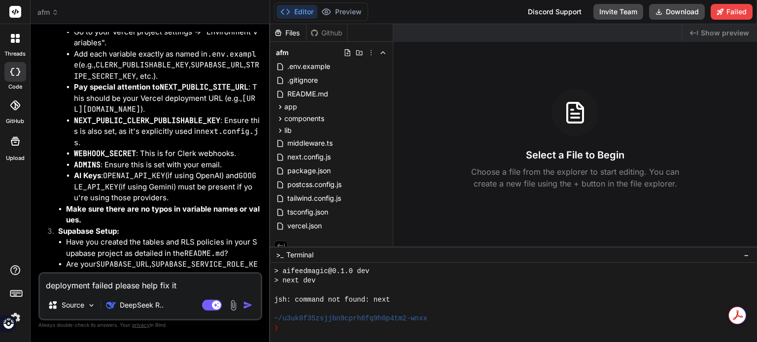
click at [150, 280] on textarea "deployment failed please help fix it" at bounding box center [150, 283] width 221 height 18
